Goal: Complete application form

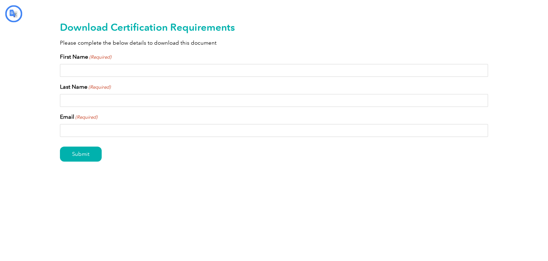
type input "يُقدِّم"
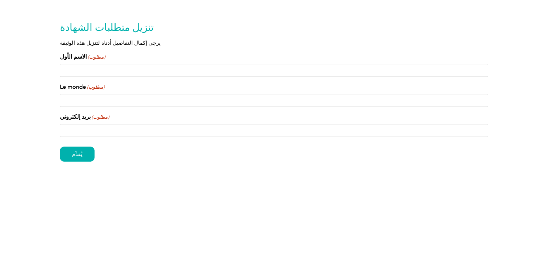
click at [104, 72] on input "الاسم الأول (مطلوب)" at bounding box center [274, 70] width 428 height 13
type input "MAHER"
type input "AIDI"
type input "maher.aidi@gmail.com"
click at [77, 155] on input "يُقدِّم" at bounding box center [77, 153] width 35 height 15
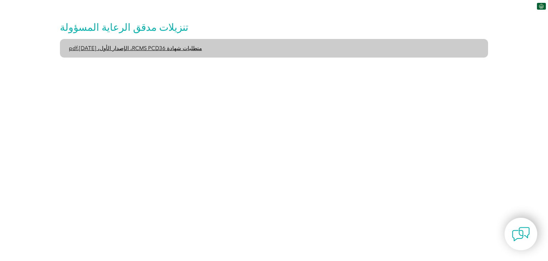
click at [148, 47] on font "متطلبات شهادة RCMS PCD36، الإصدار الأول، يونيو 2020.pdf" at bounding box center [135, 48] width 133 height 6
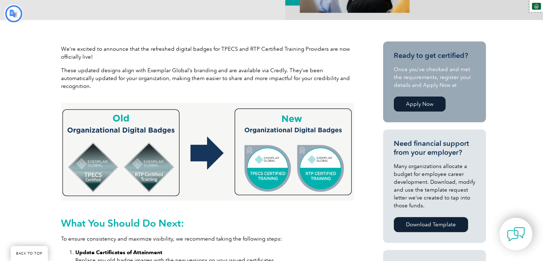
type input "يبحث"
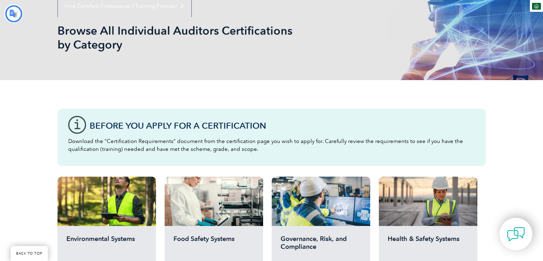
scroll to position [107, 0]
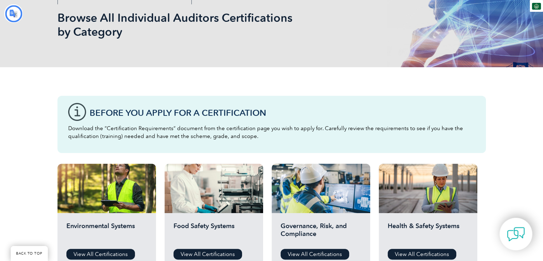
type input "يبحث"
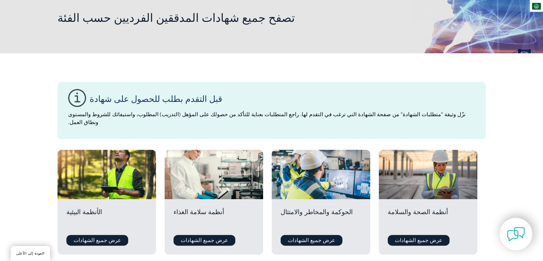
scroll to position [0, 0]
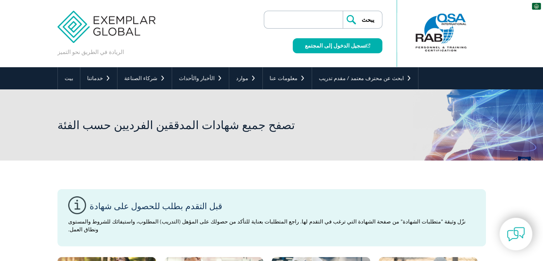
click at [535, 6] on img at bounding box center [536, 6] width 9 height 7
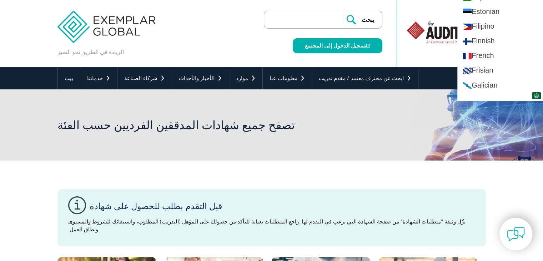
scroll to position [357, 0]
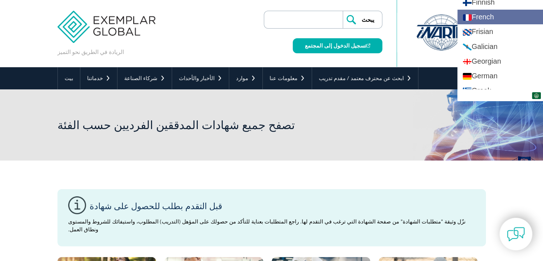
click at [486, 17] on link "French" at bounding box center [500, 17] width 86 height 15
type input "Search"
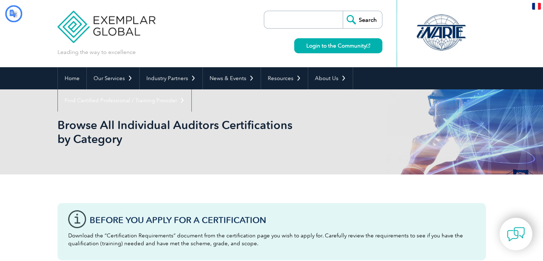
type input "Recherche"
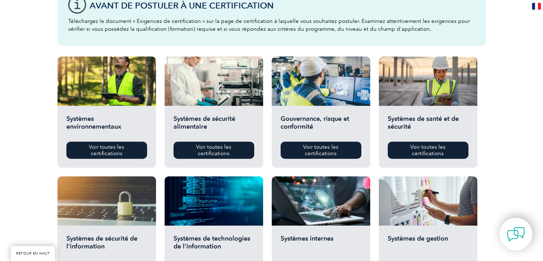
scroll to position [250, 0]
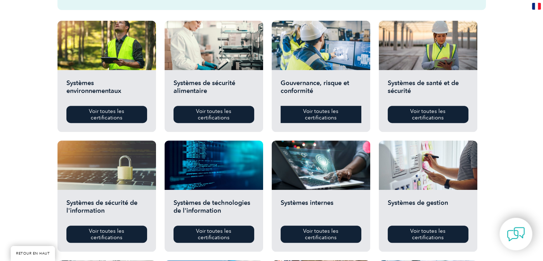
click at [322, 115] on font "Voir toutes les certifications" at bounding box center [320, 114] width 35 height 13
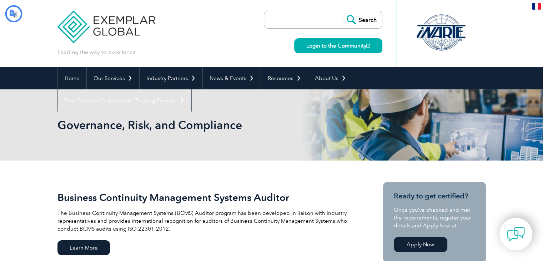
type input "Recherche"
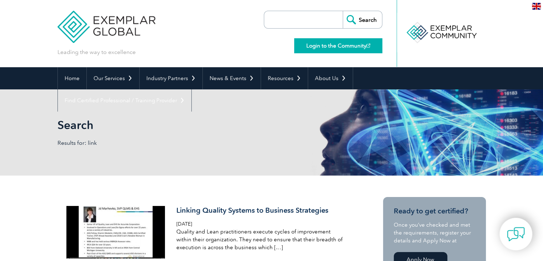
click at [347, 46] on link "Login to the Community" at bounding box center [338, 45] width 88 height 15
